Goal: Transaction & Acquisition: Book appointment/travel/reservation

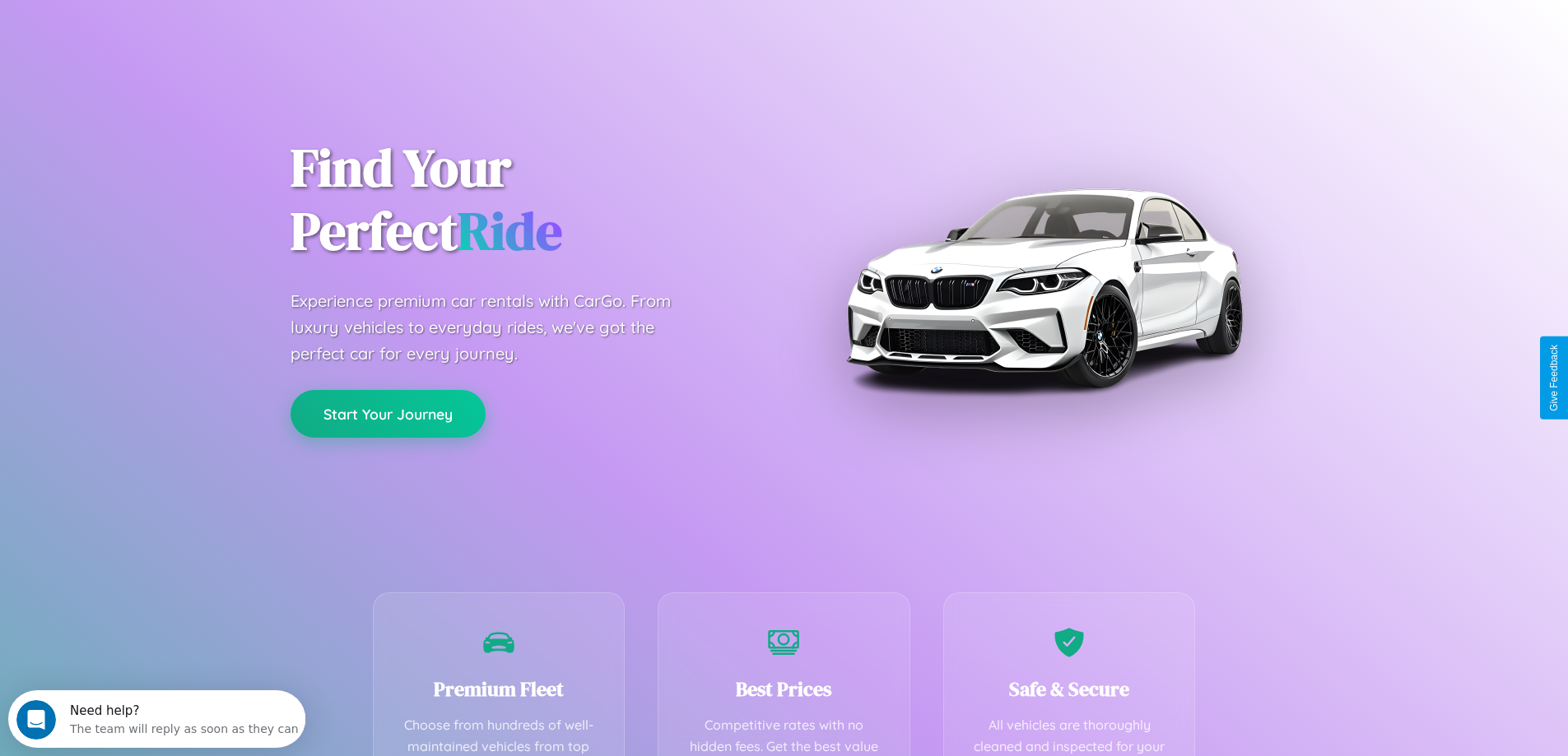
click at [387, 414] on button "Start Your Journey" at bounding box center [388, 414] width 195 height 48
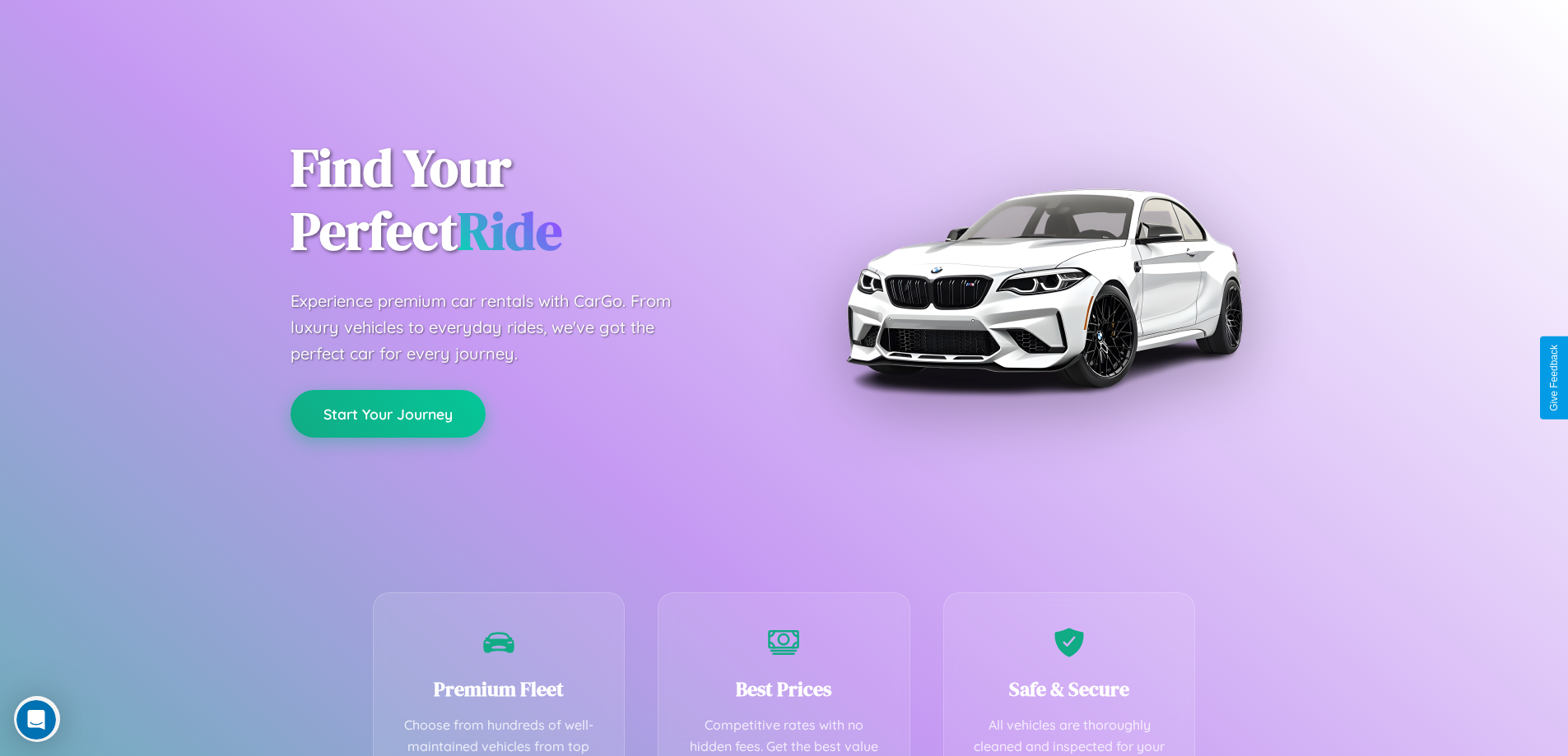
click at [387, 413] on button "Start Your Journey" at bounding box center [388, 414] width 195 height 48
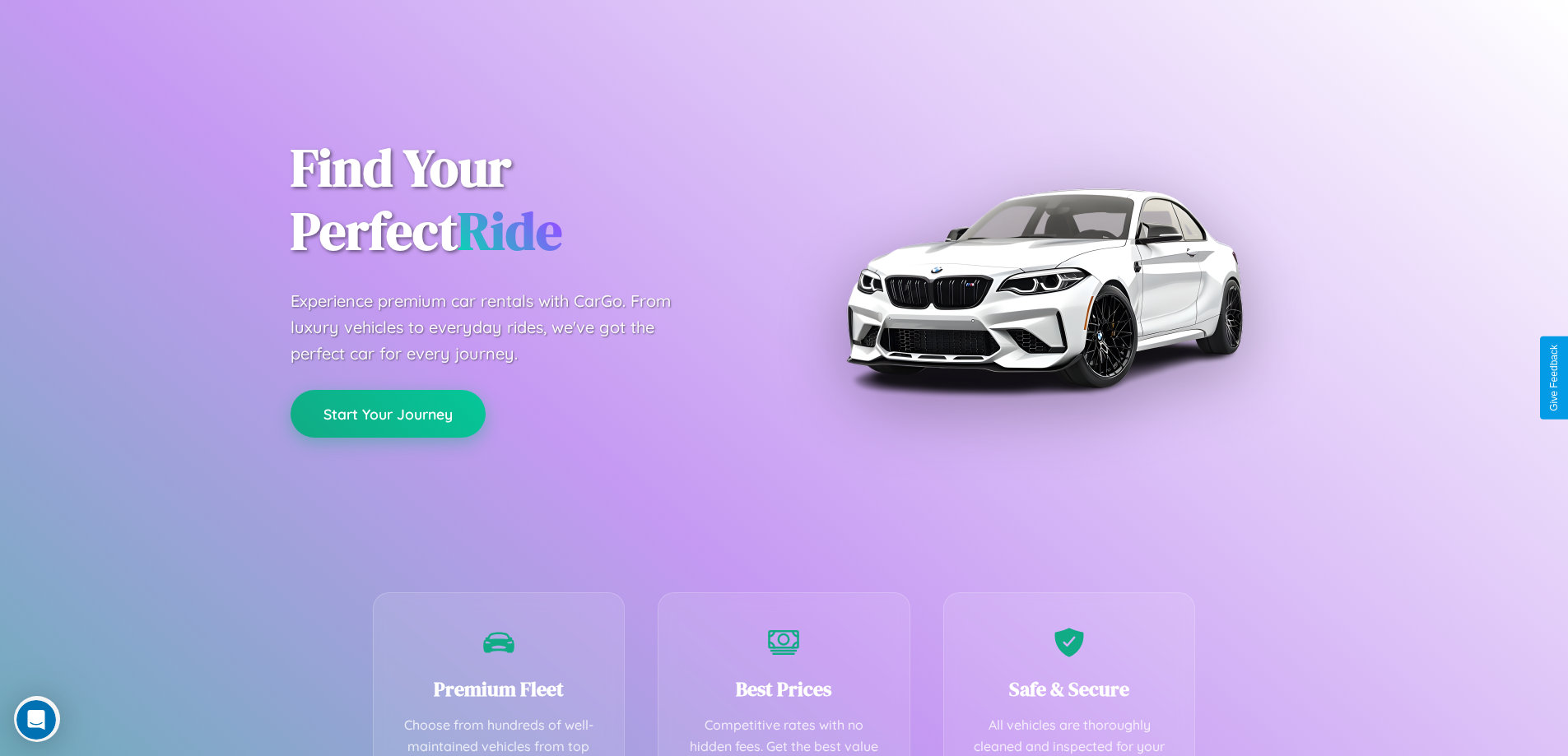
click at [387, 413] on button "Start Your Journey" at bounding box center [388, 414] width 195 height 48
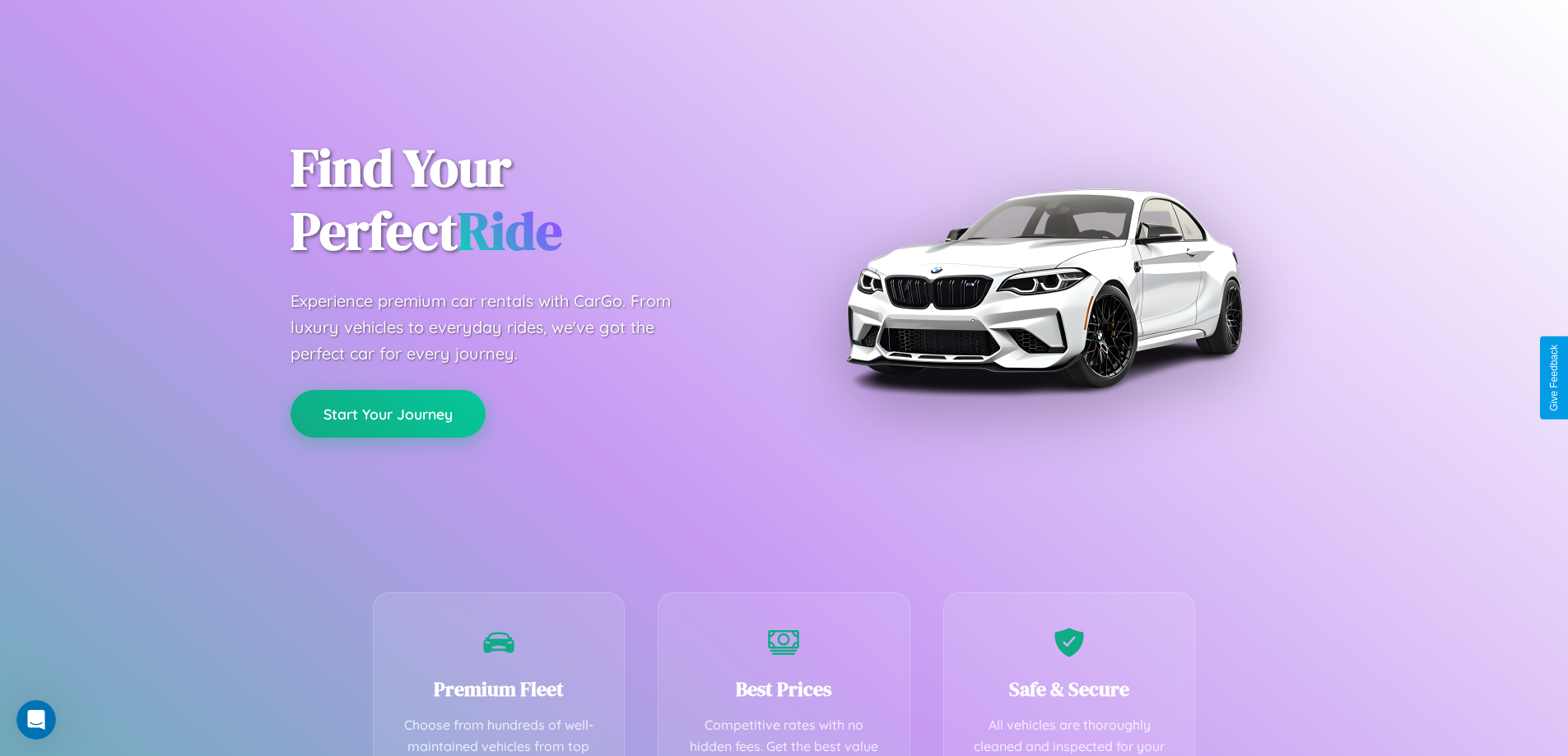
click at [387, 413] on button "Start Your Journey" at bounding box center [388, 414] width 195 height 48
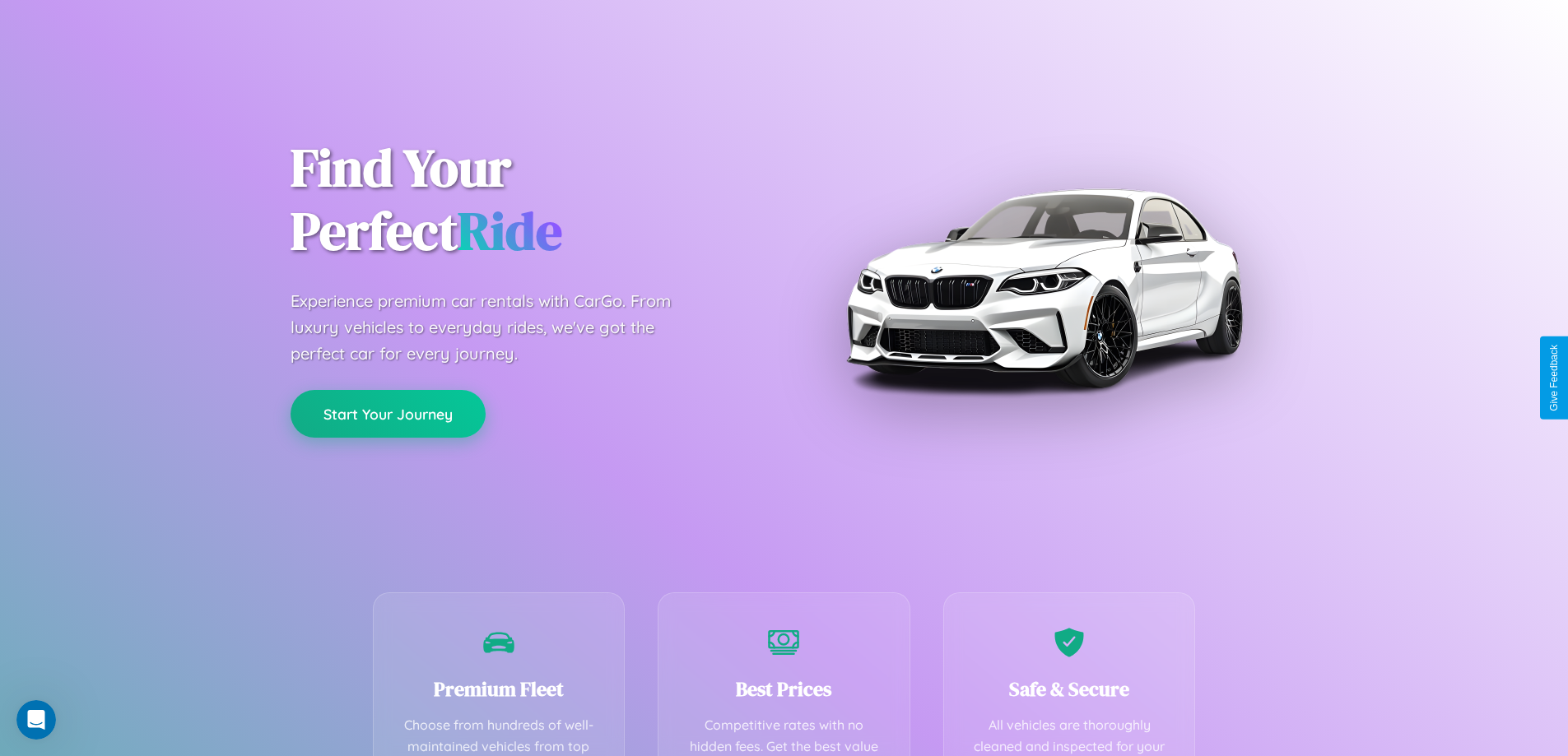
click at [387, 413] on button "Start Your Journey" at bounding box center [388, 414] width 195 height 48
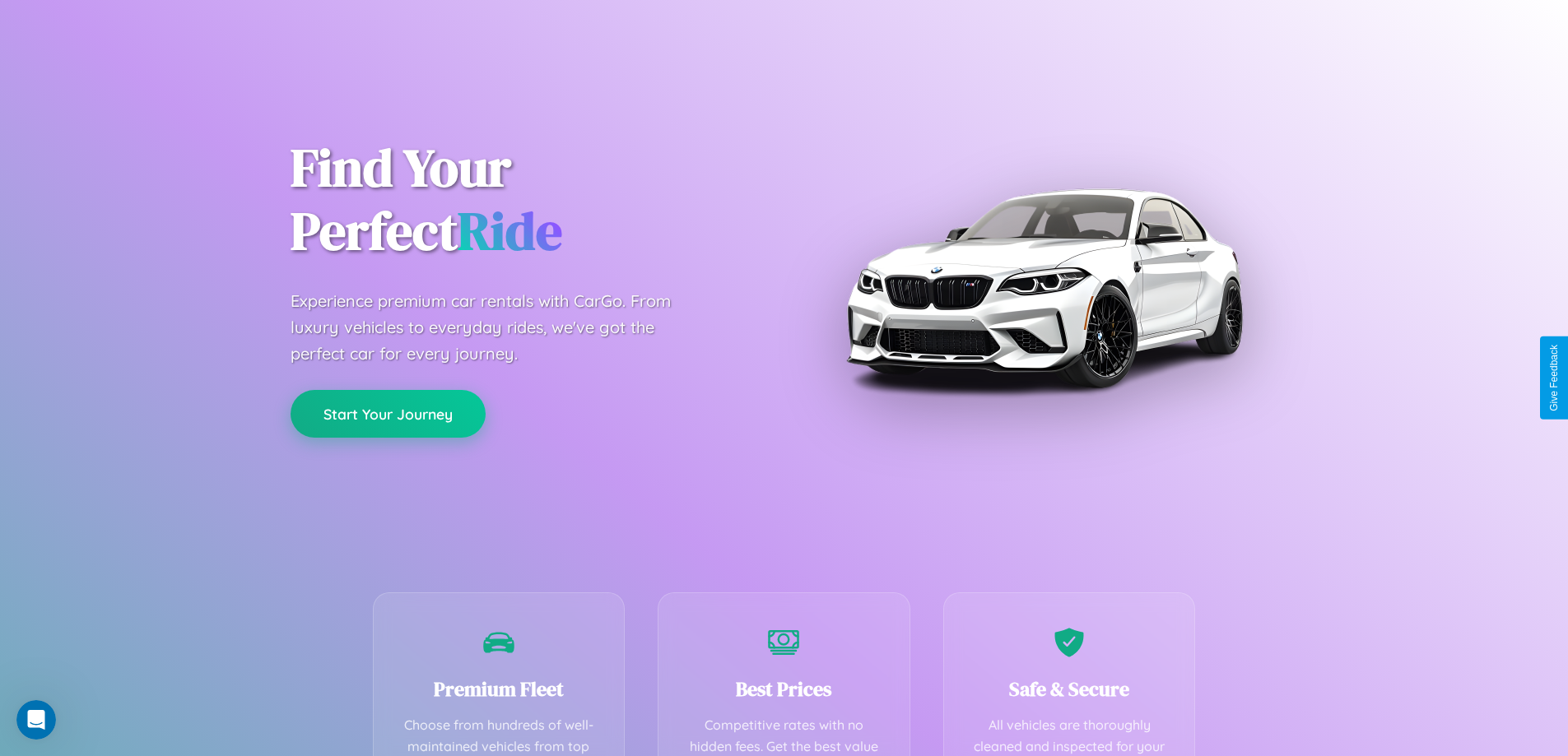
click at [387, 413] on button "Start Your Journey" at bounding box center [388, 414] width 195 height 48
